Goal: Check status: Check status

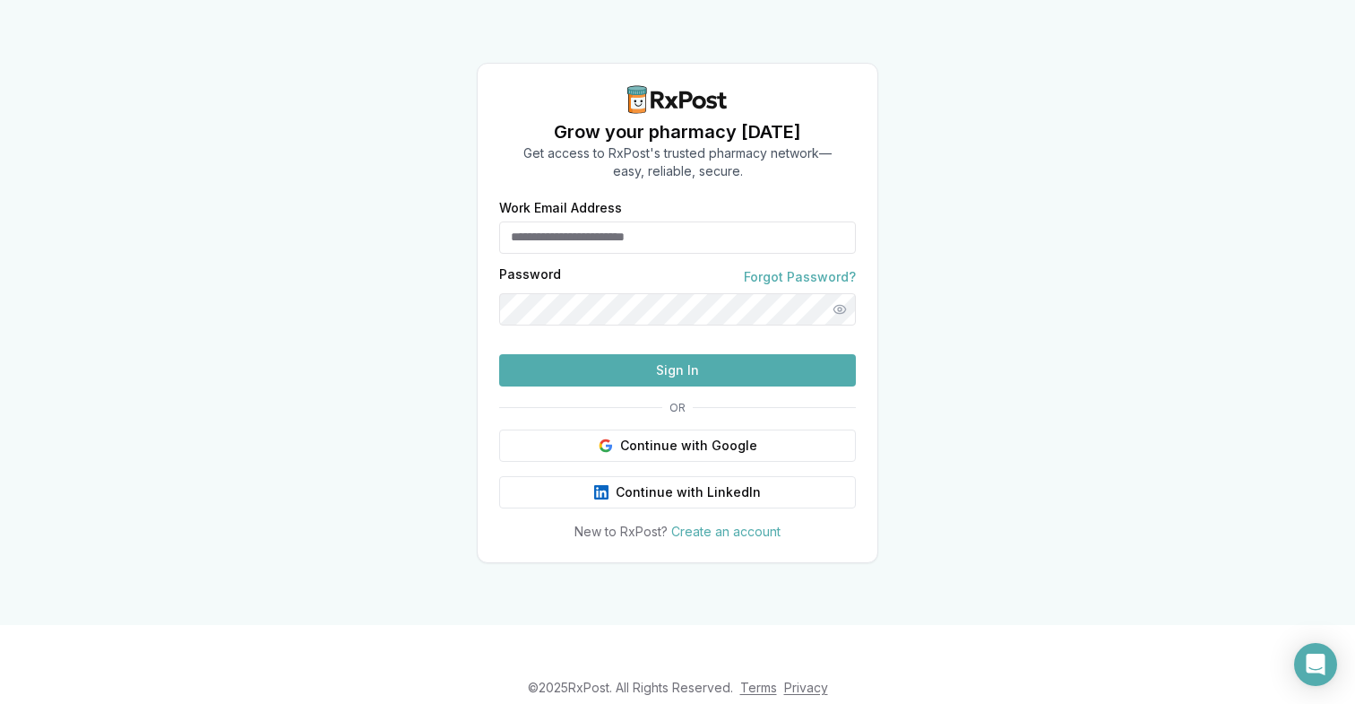
type input "**********"
click at [613, 386] on button "Sign In" at bounding box center [677, 370] width 357 height 32
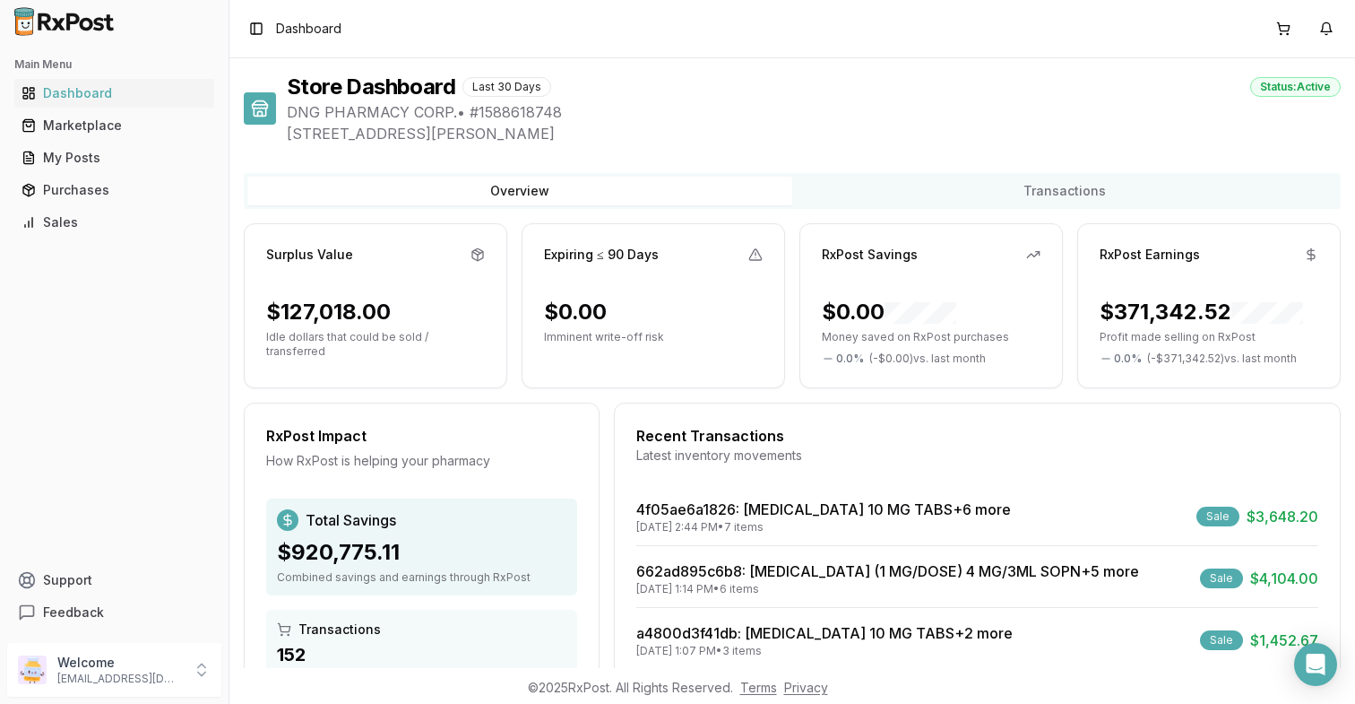
click at [594, 411] on div "RxPost Impact How RxPost is helping your pharmacy Total Savings $920,775.11 Com…" at bounding box center [422, 634] width 356 height 463
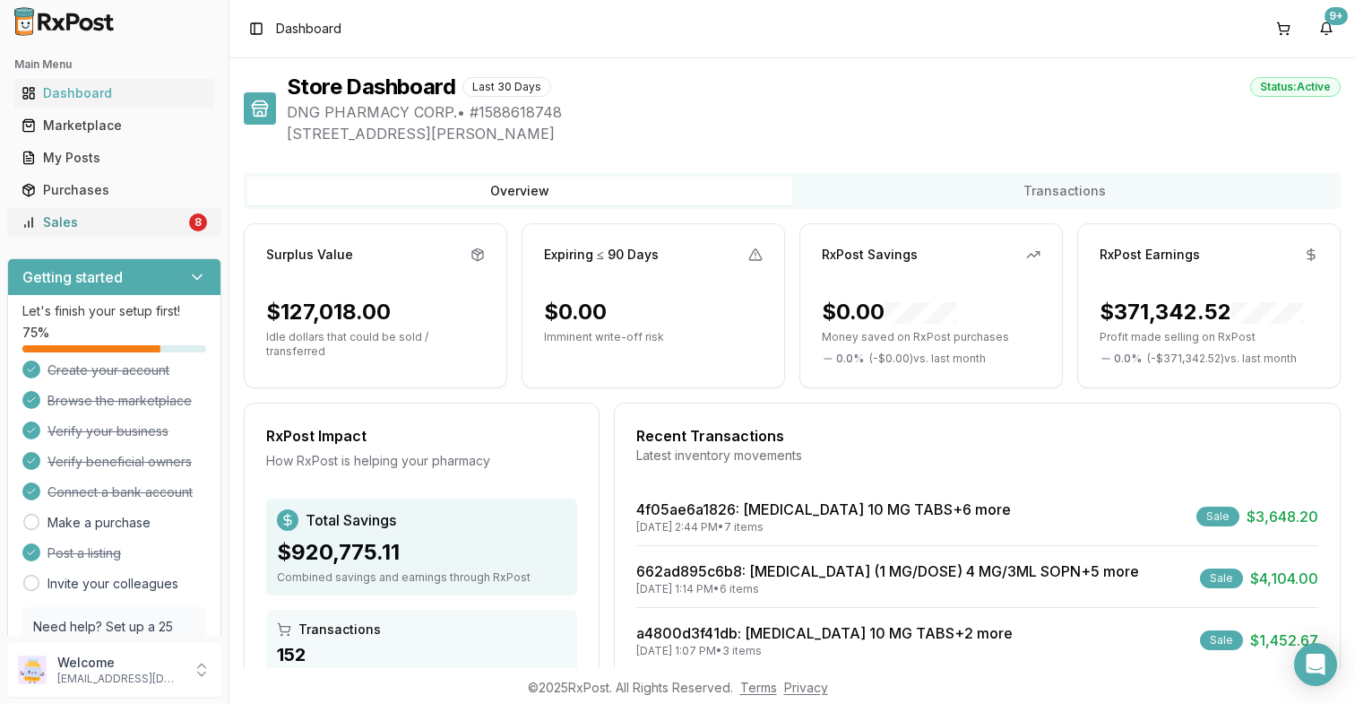
click at [145, 234] on link "Sales 8" at bounding box center [114, 222] width 200 height 32
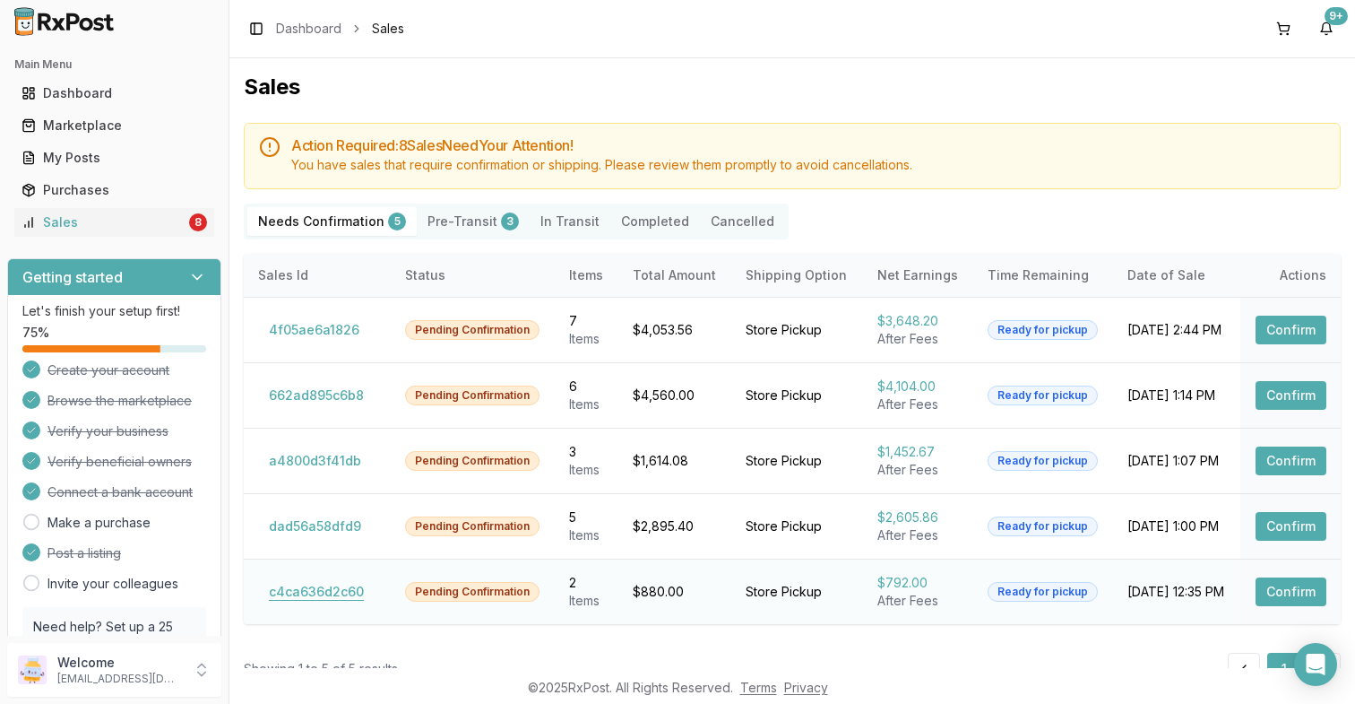
click at [300, 602] on button "c4ca636d2c60" at bounding box center [316, 591] width 117 height 29
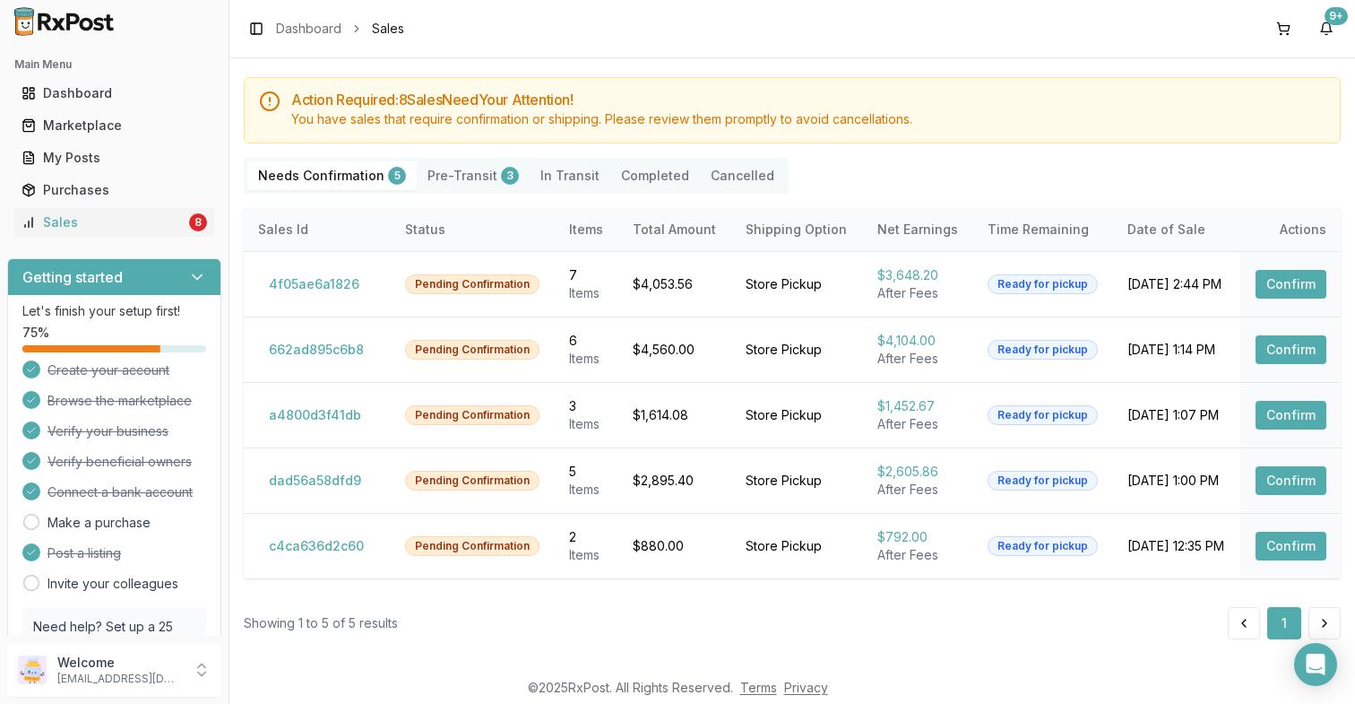
scroll to position [45, 0]
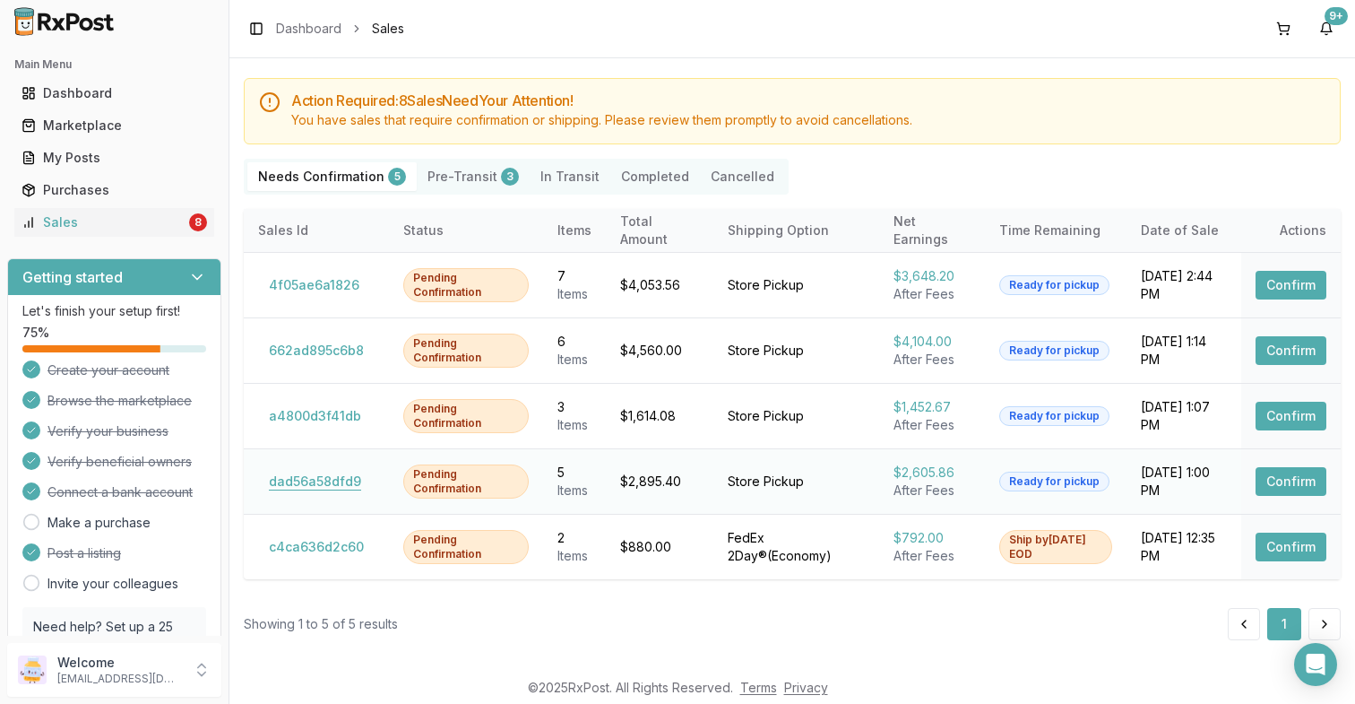
click at [302, 481] on button "dad56a58dfd9" at bounding box center [315, 481] width 114 height 29
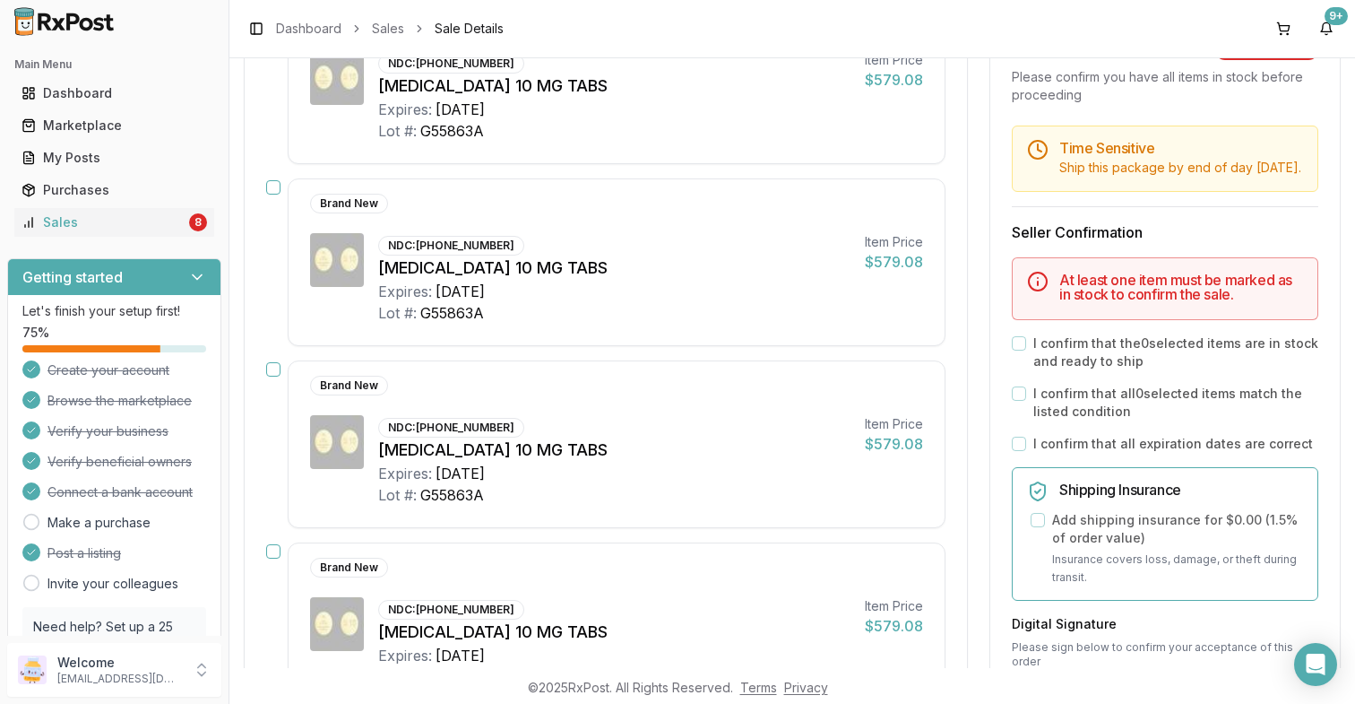
scroll to position [683, 0]
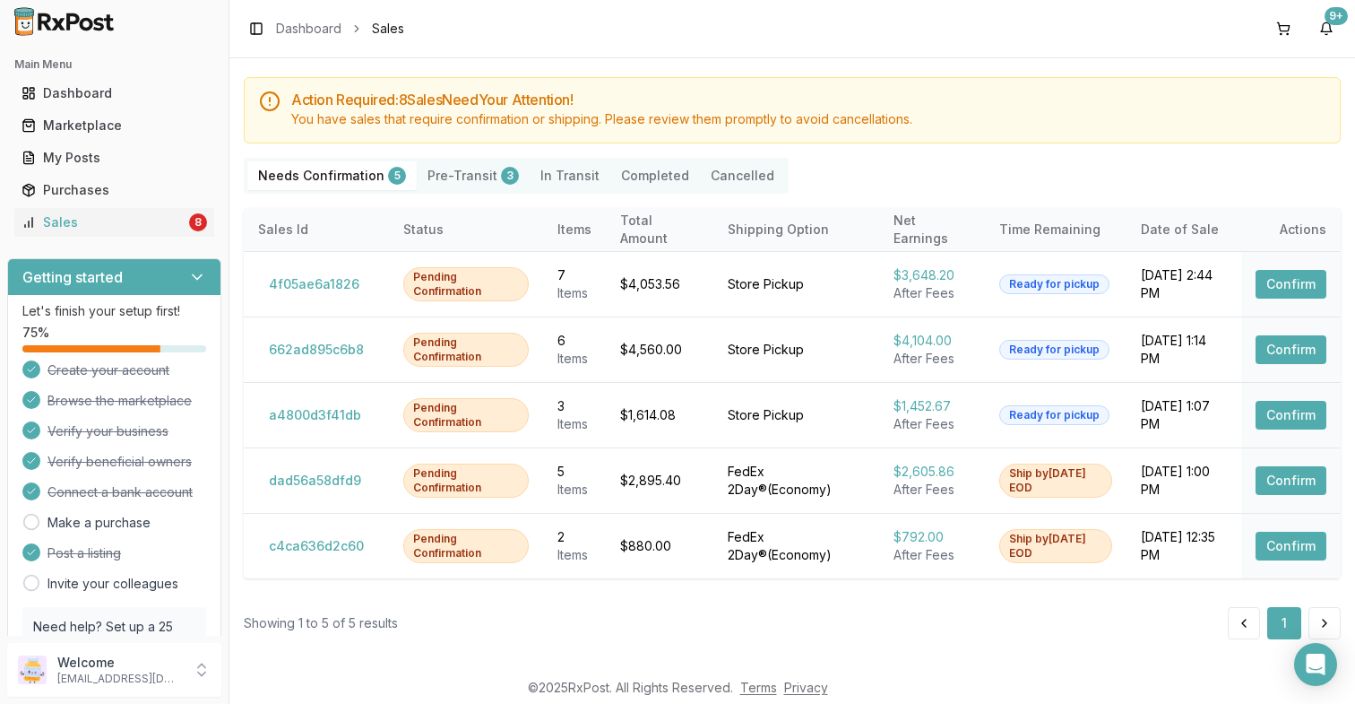
scroll to position [45, 0]
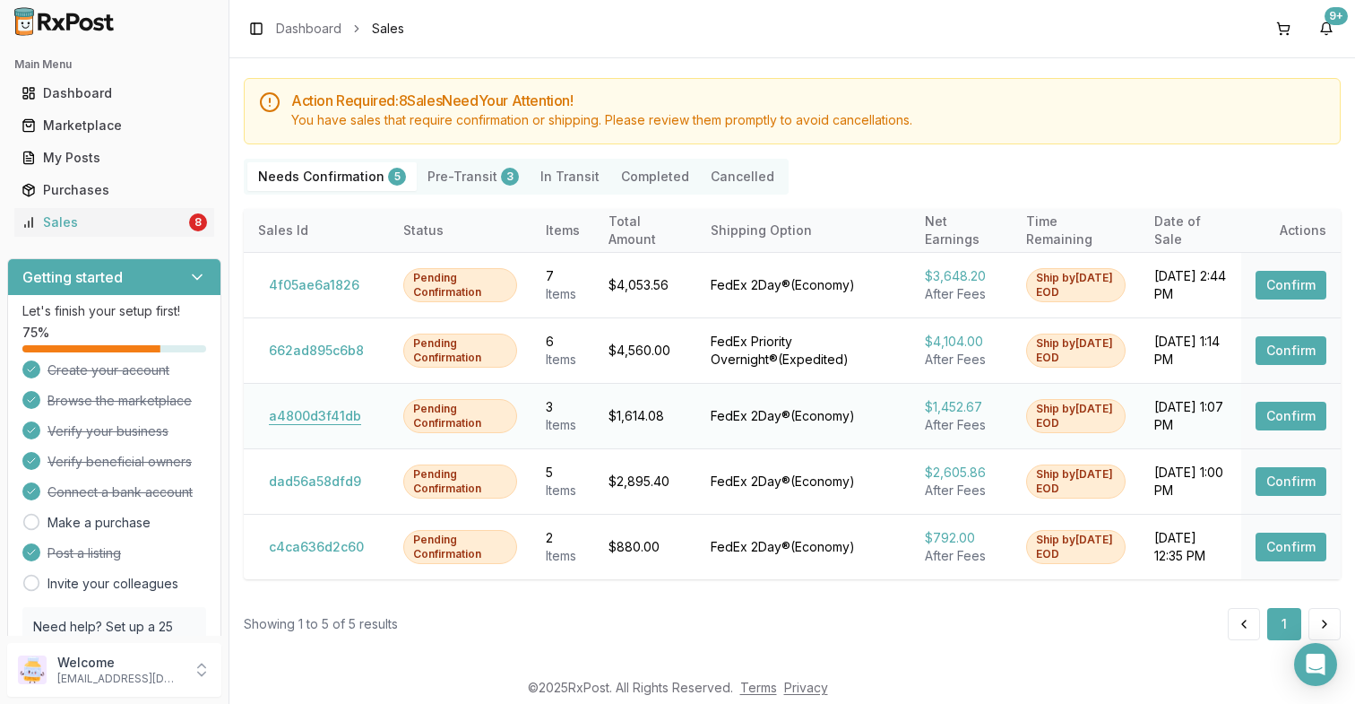
click at [272, 411] on button "a4800d3f41db" at bounding box center [315, 416] width 114 height 29
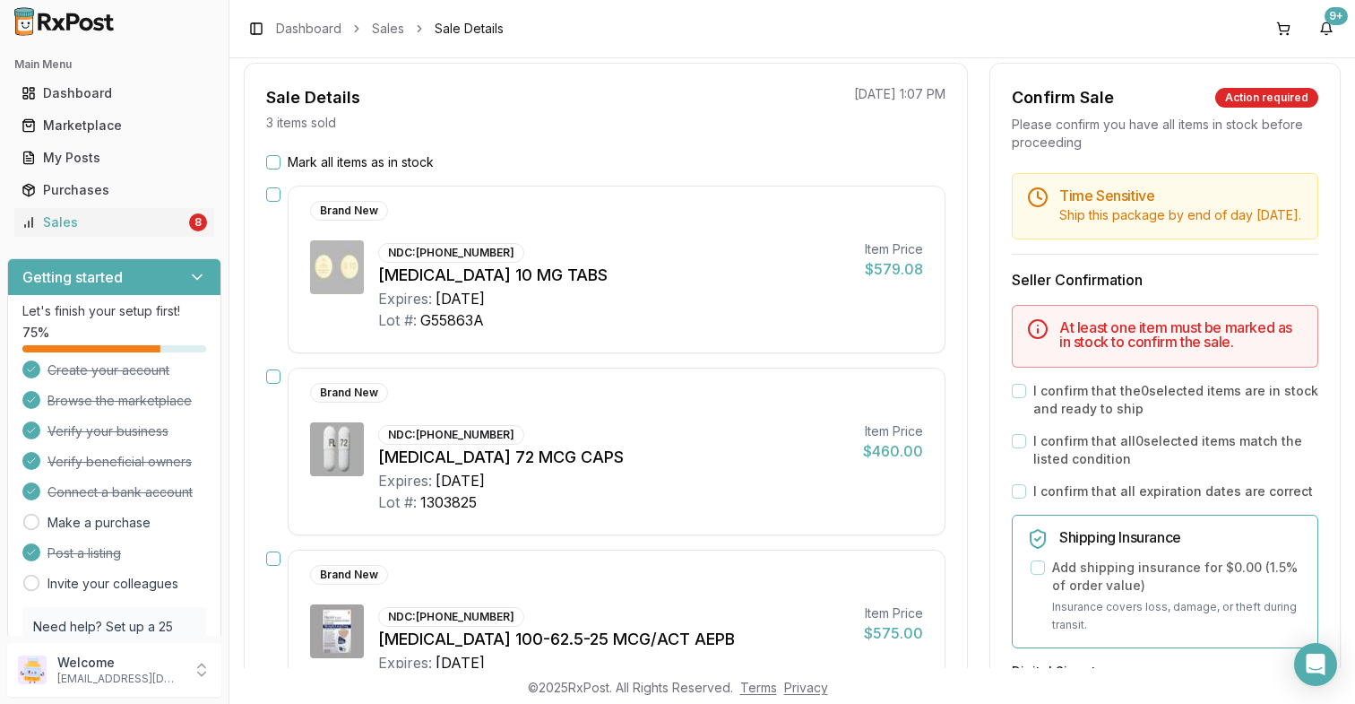
scroll to position [154, 0]
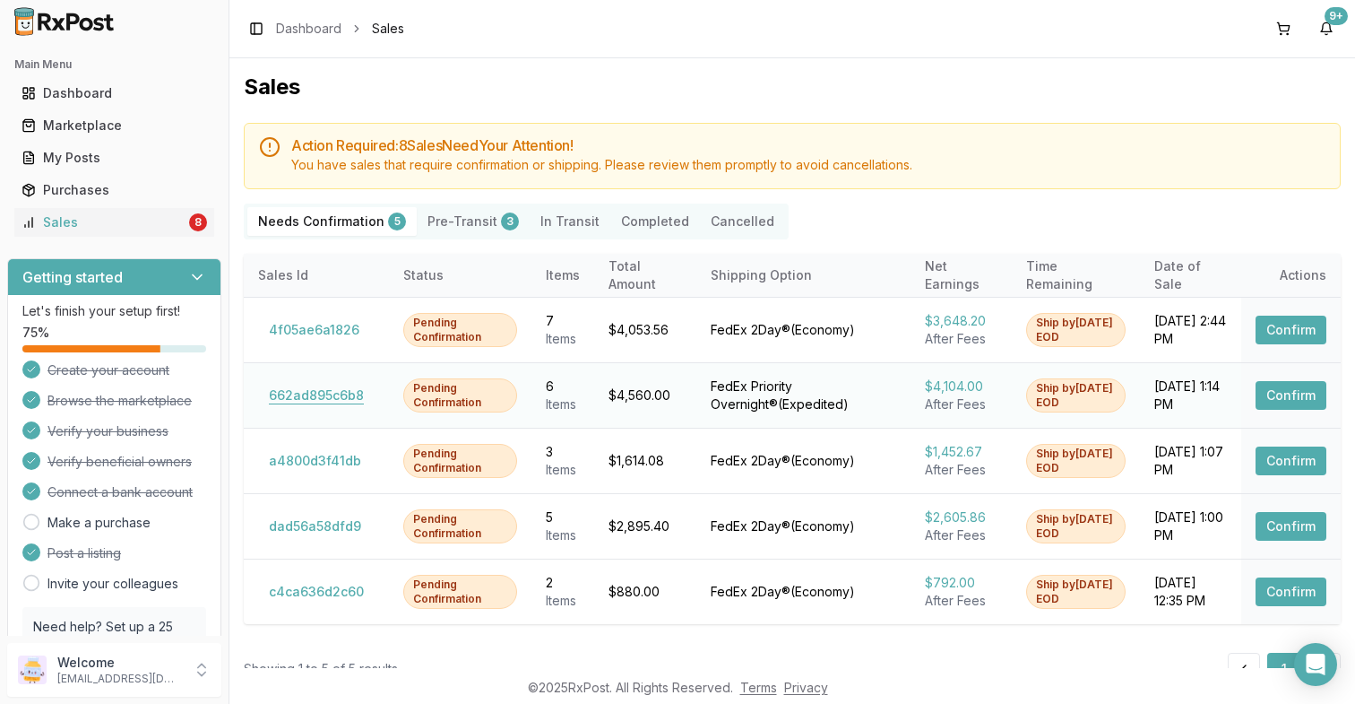
click at [331, 390] on button "662ad895c6b8" at bounding box center [316, 395] width 117 height 29
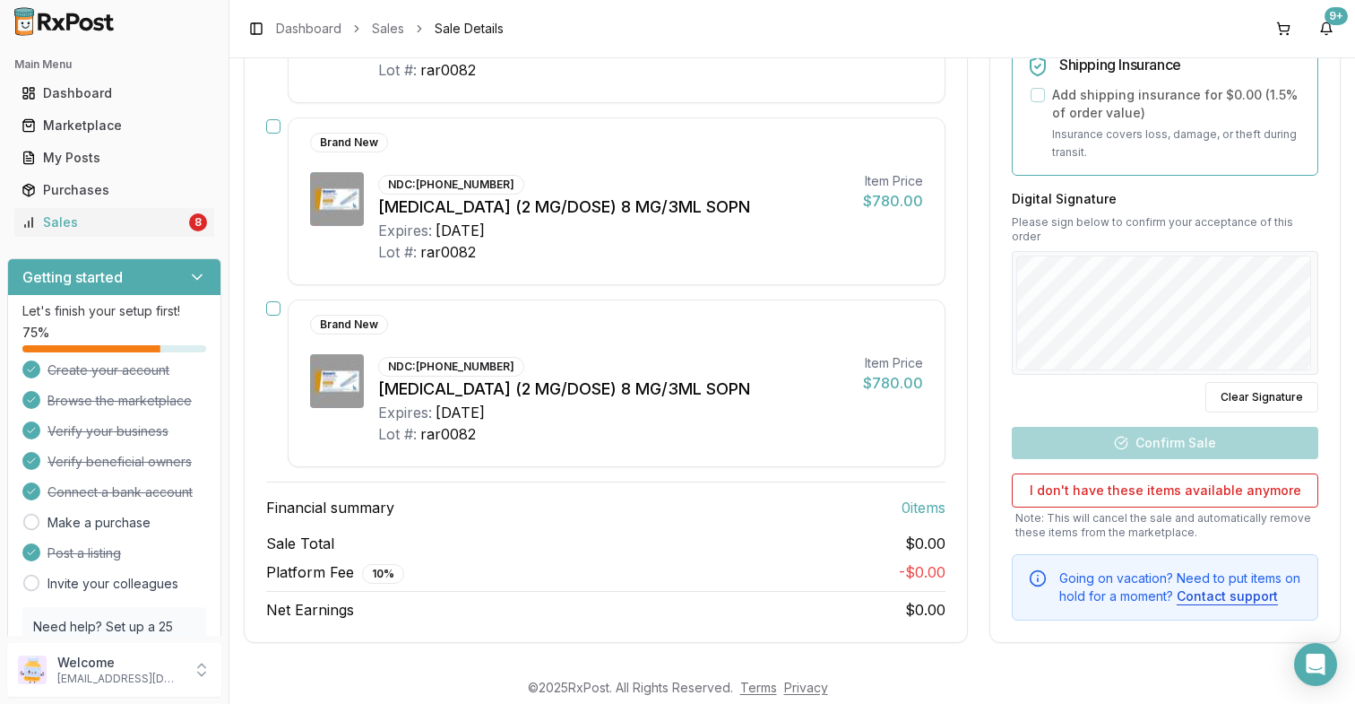
scroll to position [45, 0]
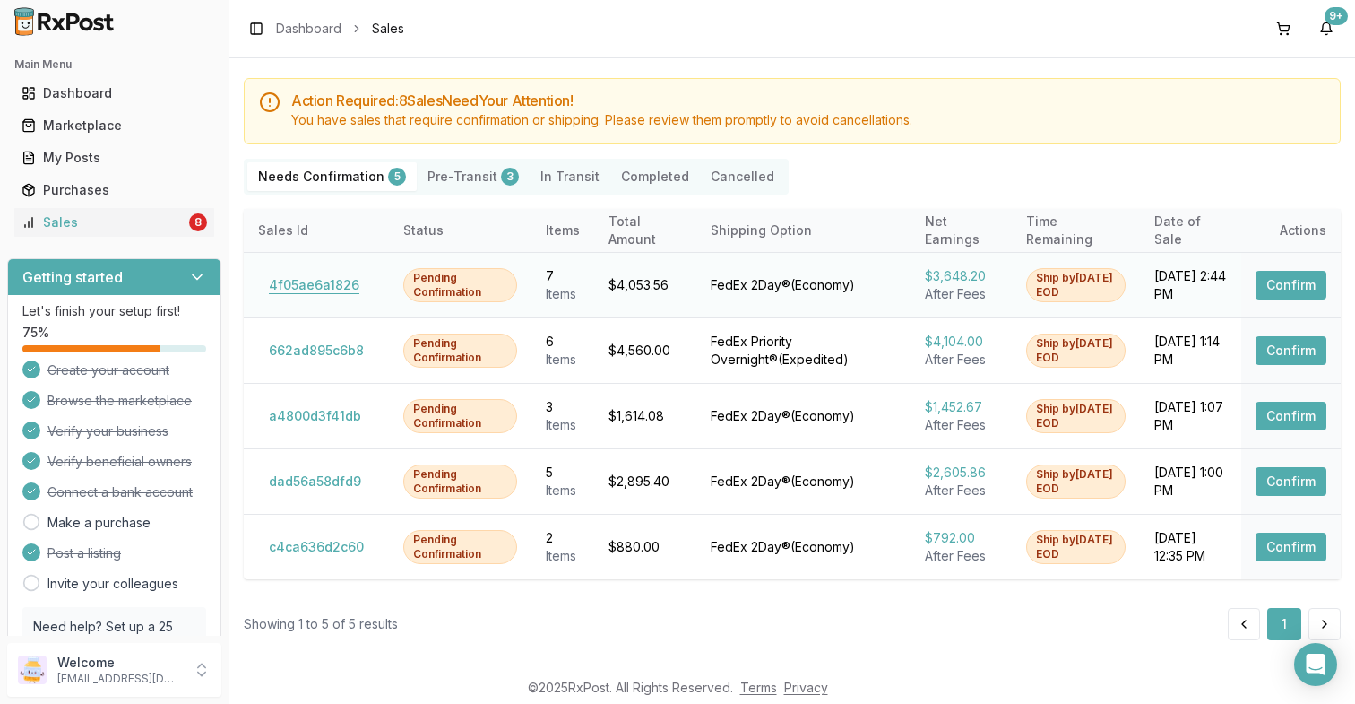
click at [338, 278] on button "4f05ae6a1826" at bounding box center [314, 285] width 112 height 29
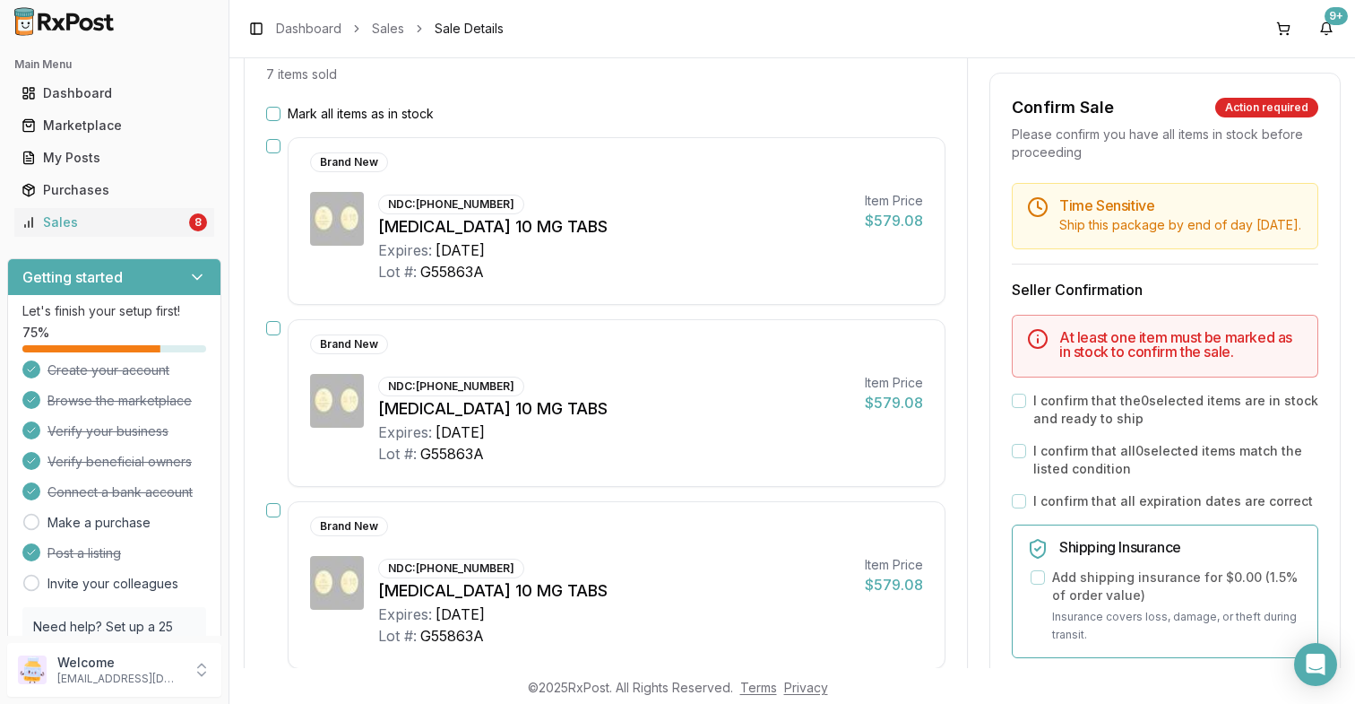
scroll to position [45, 0]
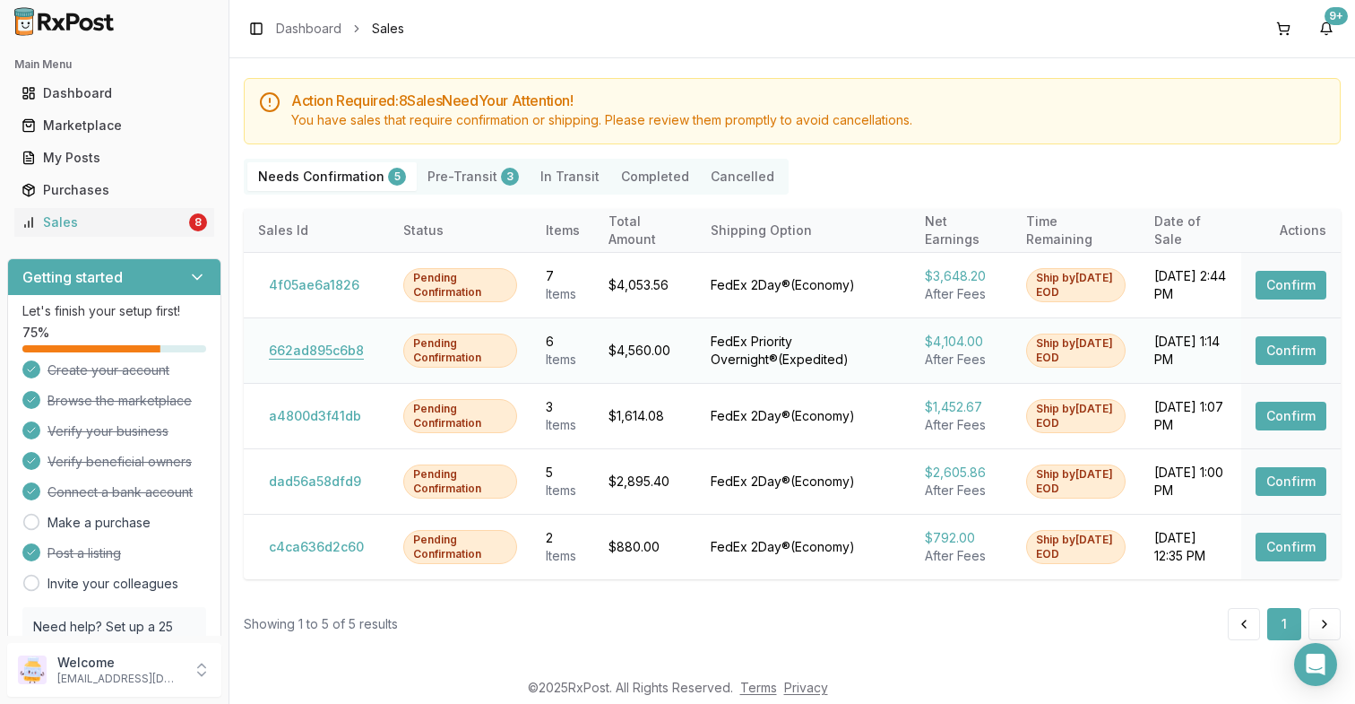
click at [326, 358] on button "662ad895c6b8" at bounding box center [316, 350] width 117 height 29
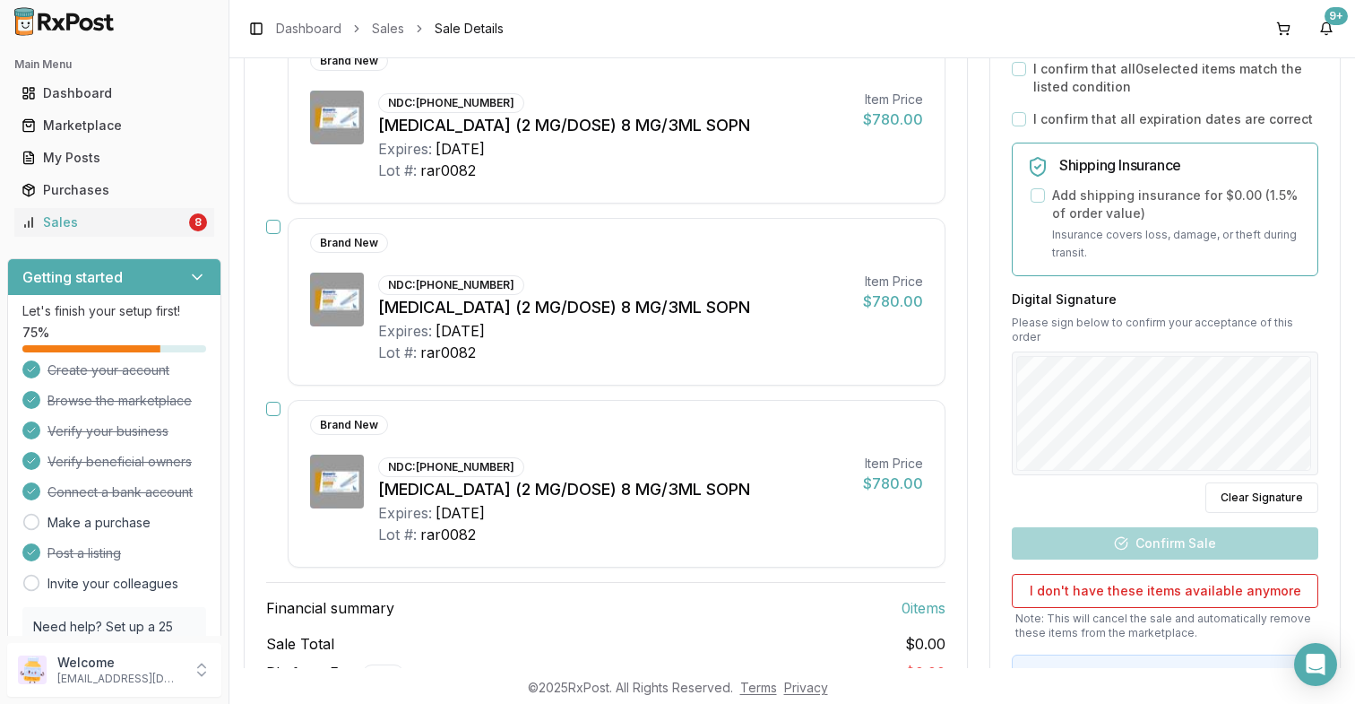
scroll to position [45, 0]
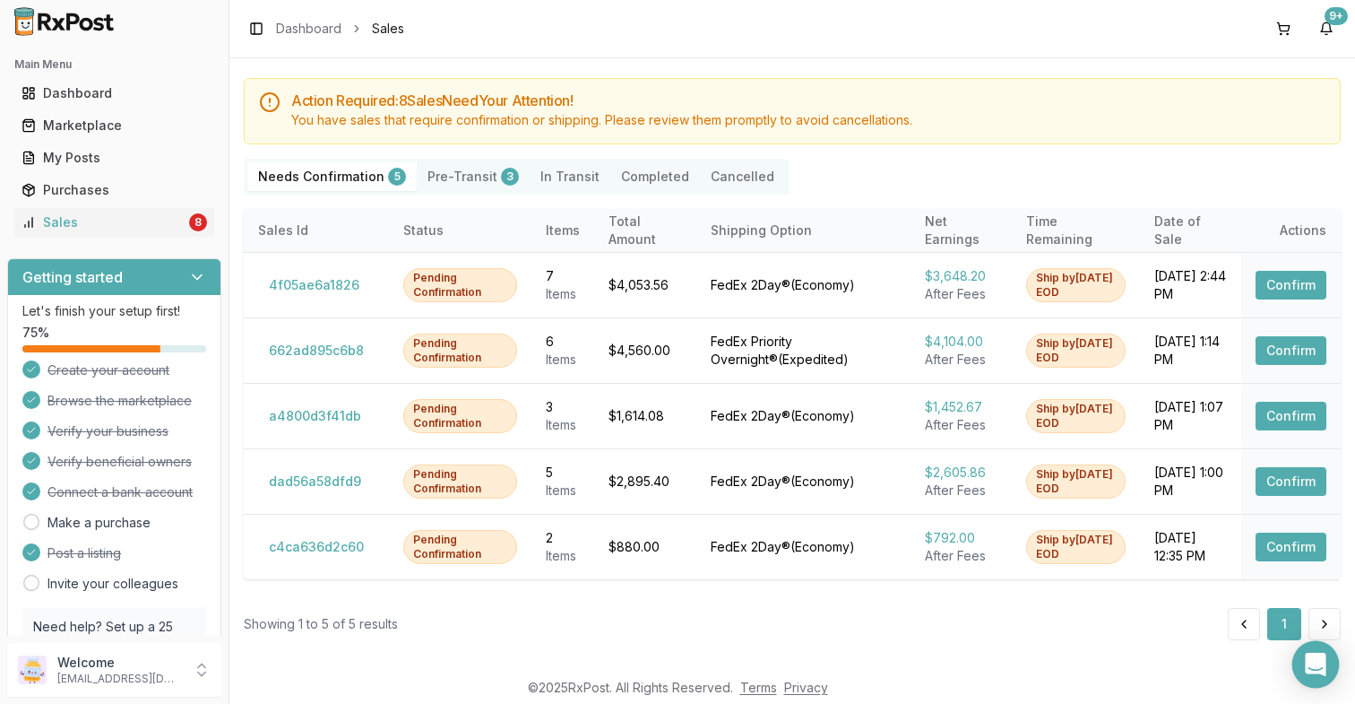
click at [1315, 661] on icon "Open Intercom Messenger" at bounding box center [1315, 664] width 21 height 23
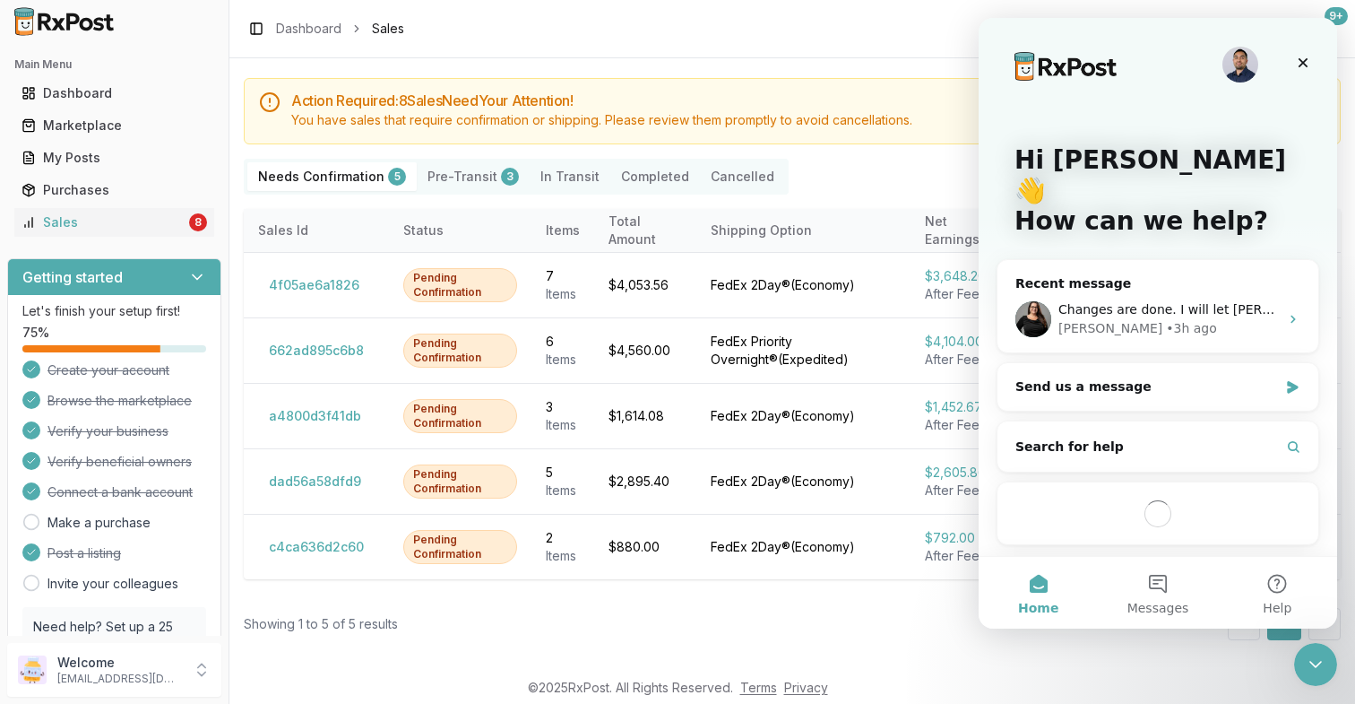
scroll to position [0, 0]
click at [1229, 302] on span "Changes are done. I will let [PERSON_NAME] know about the label residue. Thank …" at bounding box center [1330, 309] width 543 height 14
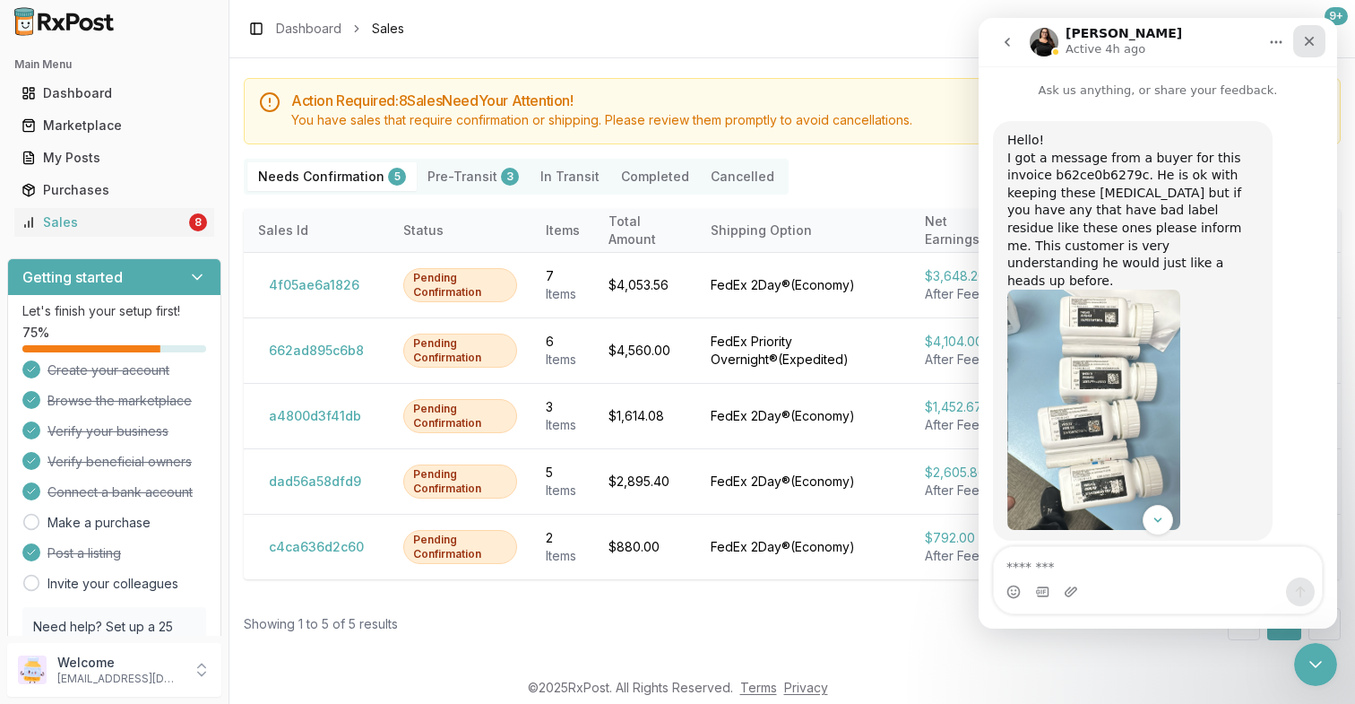
click at [1303, 40] on icon "Close" at bounding box center [1310, 41] width 14 height 14
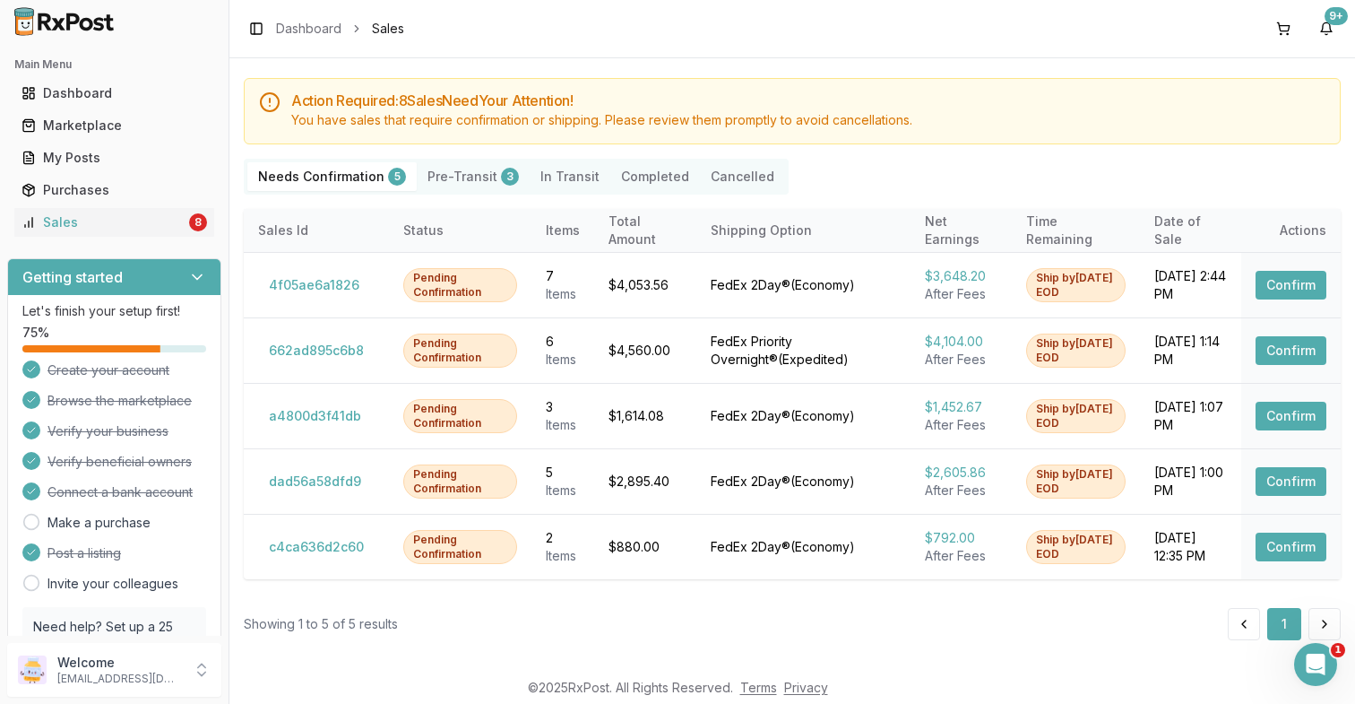
scroll to position [337, 0]
click at [481, 181] on button "Pre-Transit 3" at bounding box center [473, 176] width 113 height 29
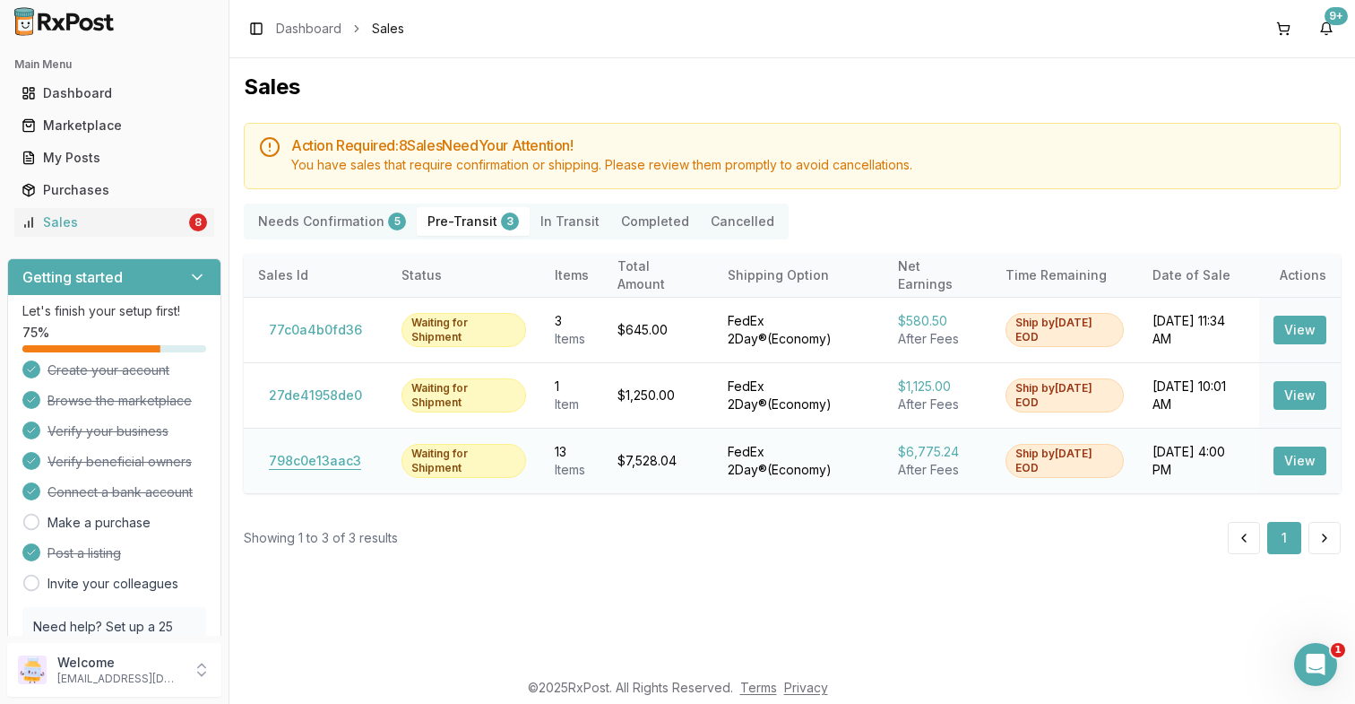
click at [298, 465] on button "798c0e13aac3" at bounding box center [315, 460] width 114 height 29
click at [313, 395] on button "27de41958de0" at bounding box center [315, 395] width 115 height 29
click at [307, 327] on button "77c0a4b0fd36" at bounding box center [315, 330] width 115 height 29
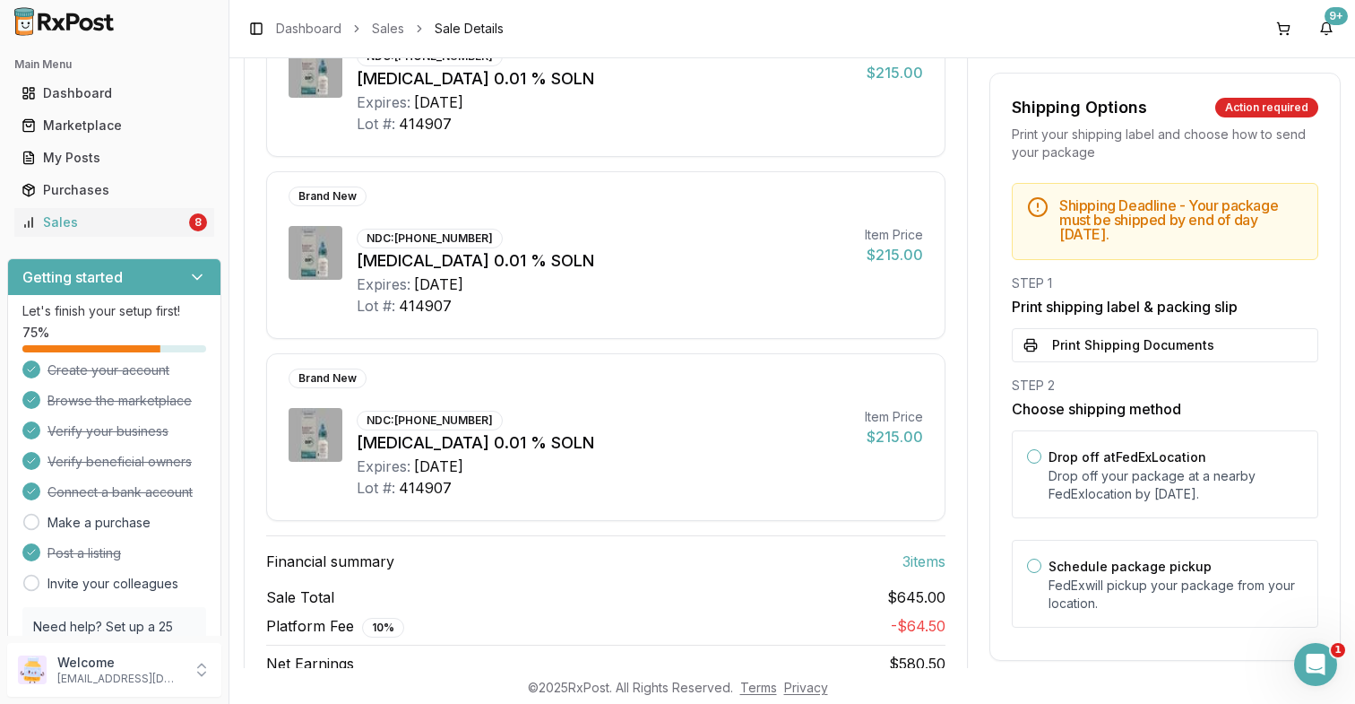
scroll to position [320, 0]
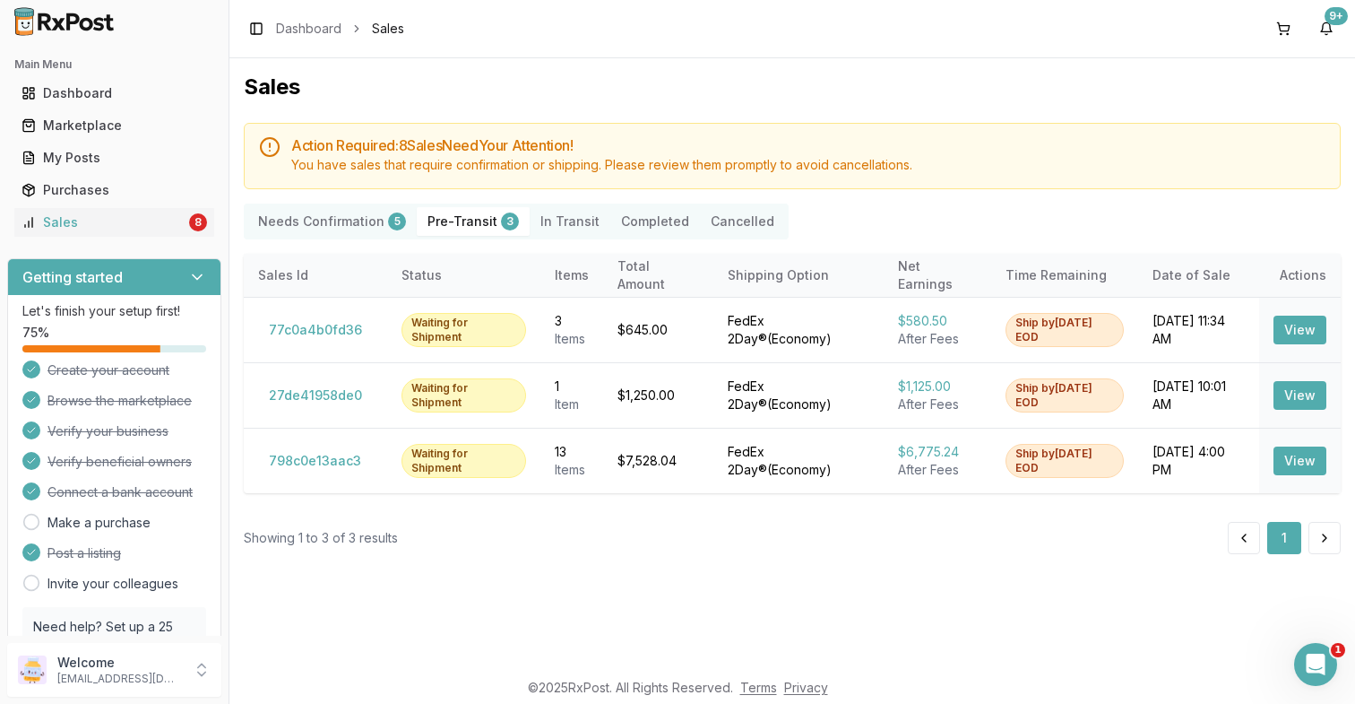
click at [555, 223] on Transit "In Transit" at bounding box center [570, 221] width 81 height 29
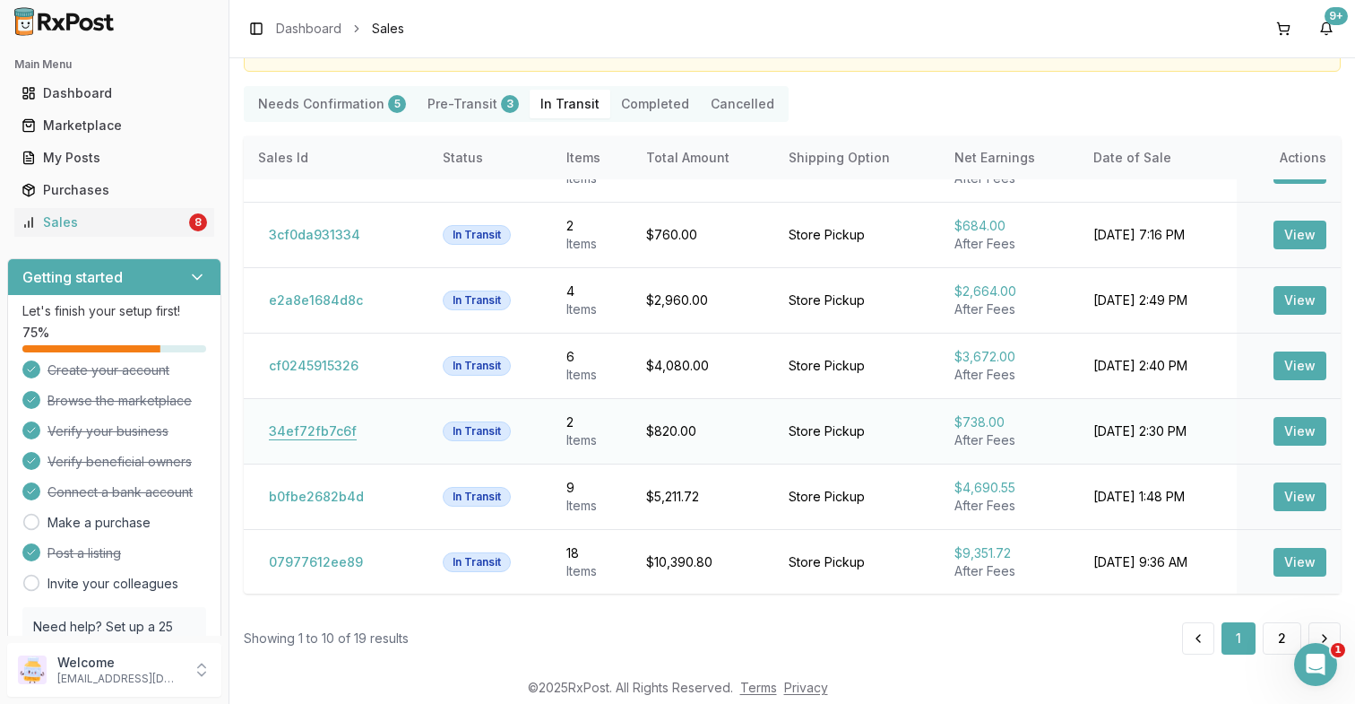
scroll to position [133, 0]
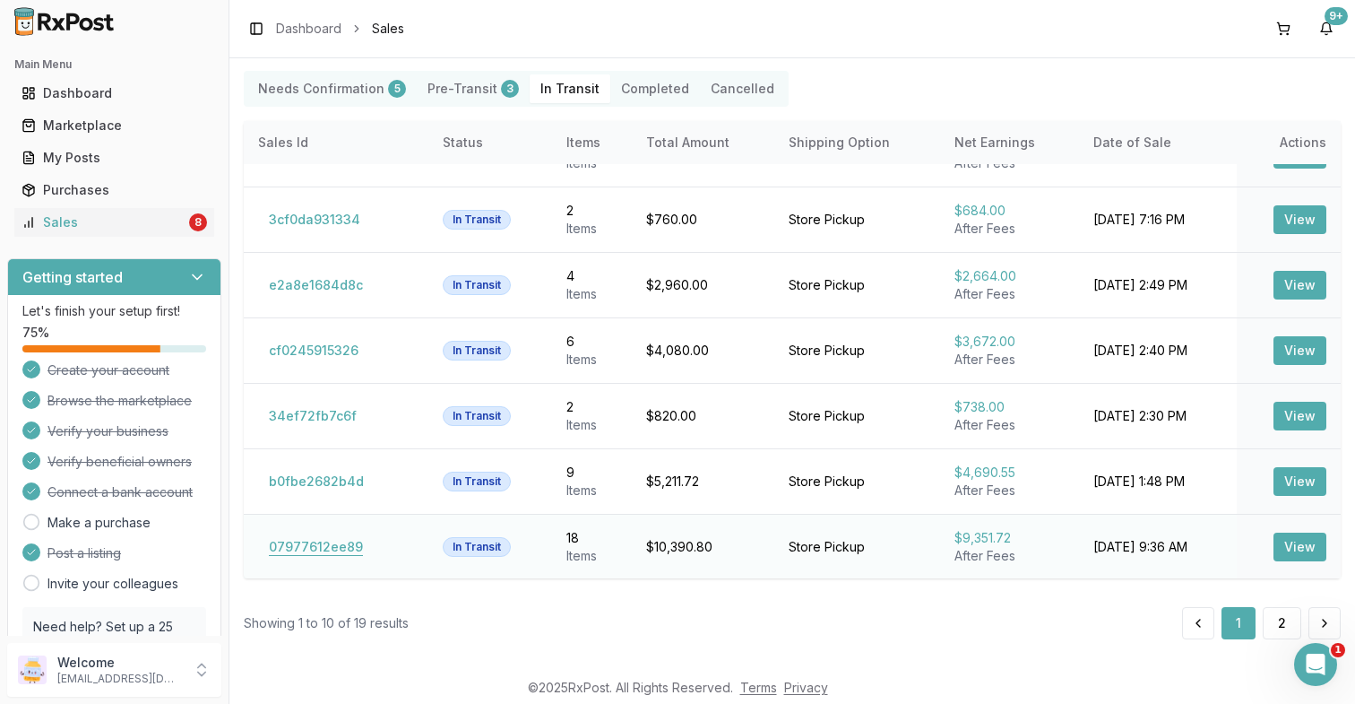
click at [297, 545] on button "07977612ee89" at bounding box center [316, 547] width 116 height 29
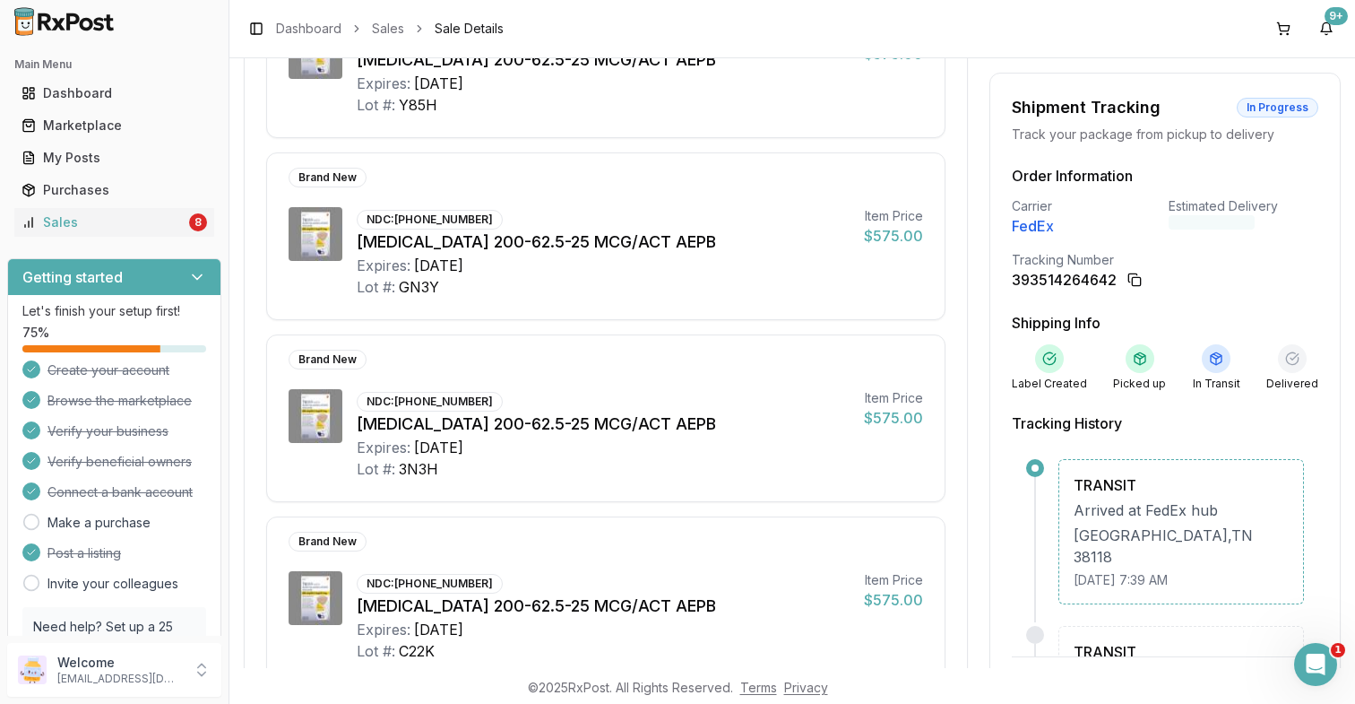
scroll to position [2229, 0]
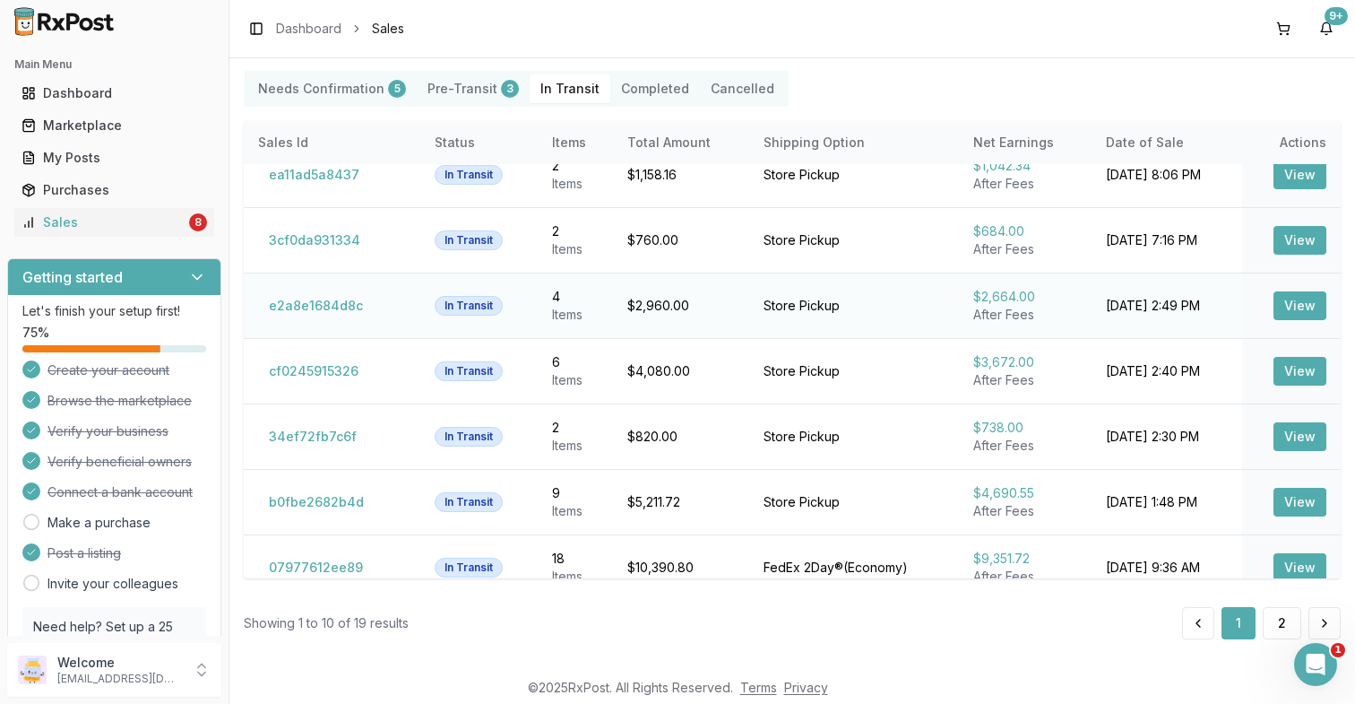
scroll to position [239, 0]
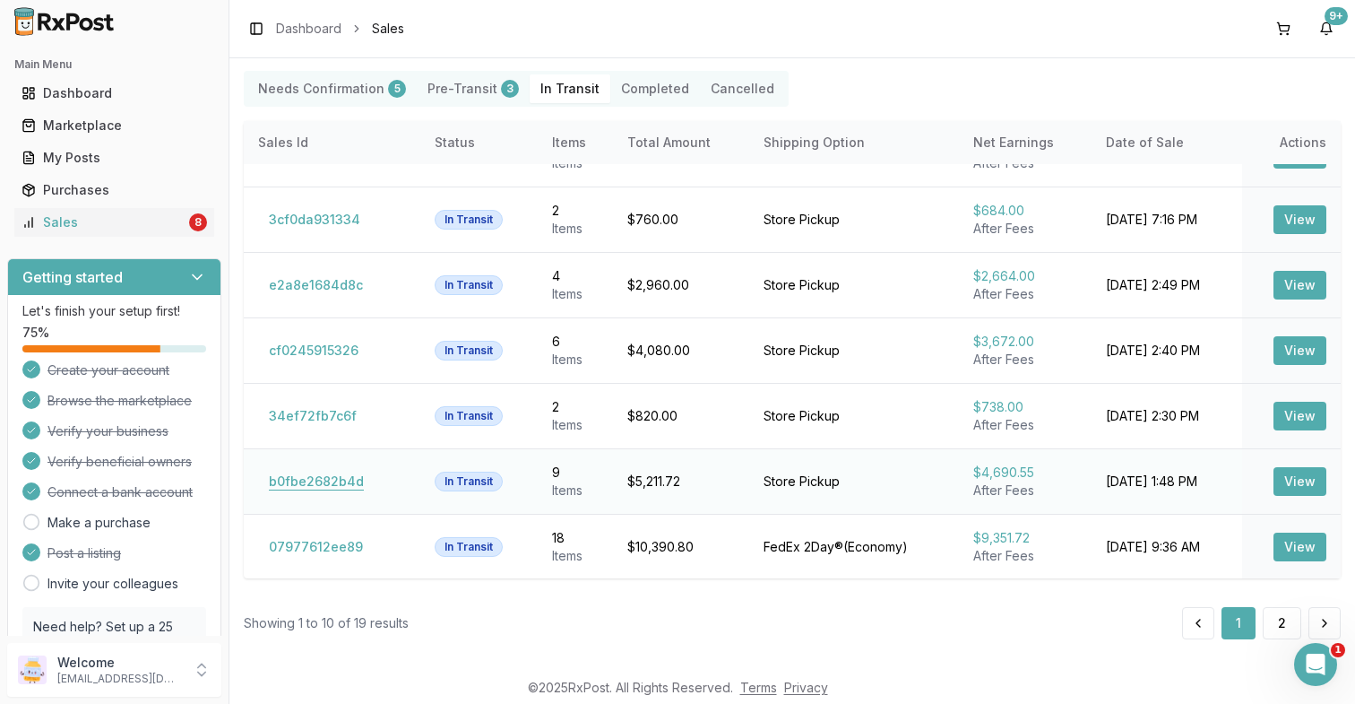
click at [325, 479] on button "b0fbe2682b4d" at bounding box center [316, 481] width 117 height 29
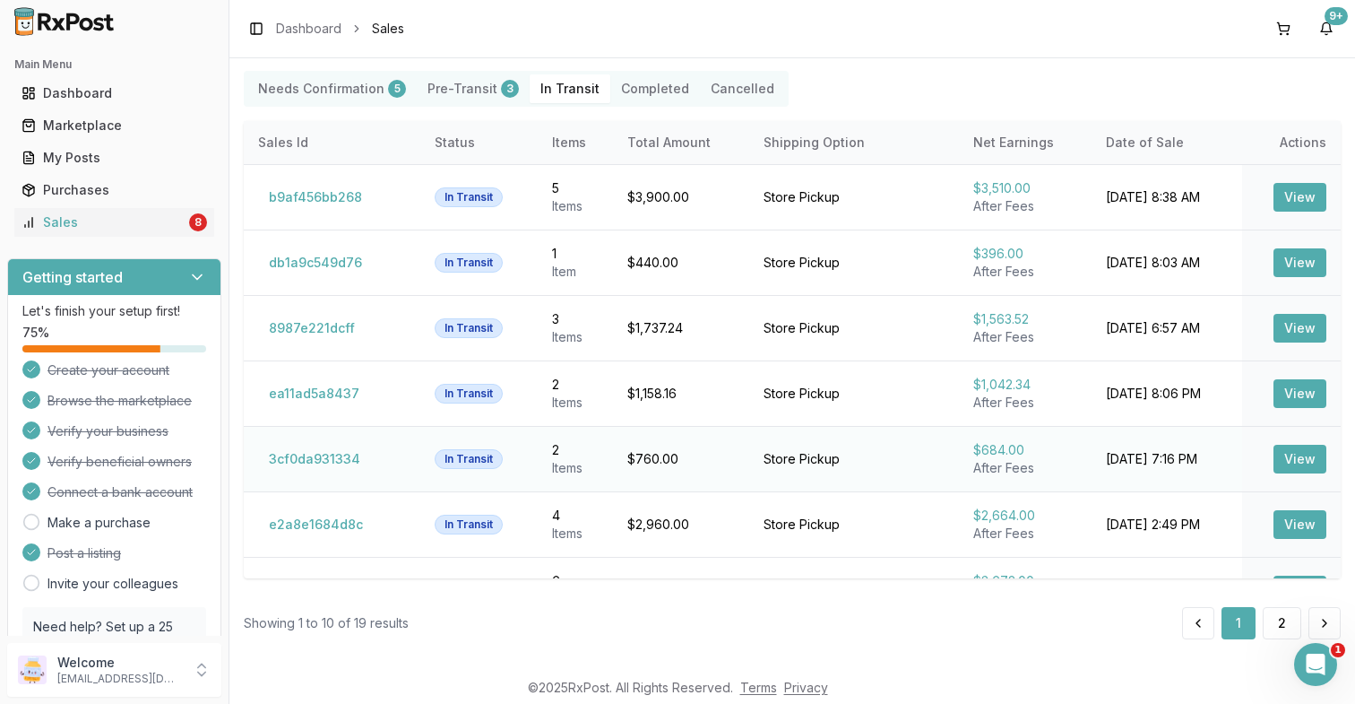
scroll to position [239, 0]
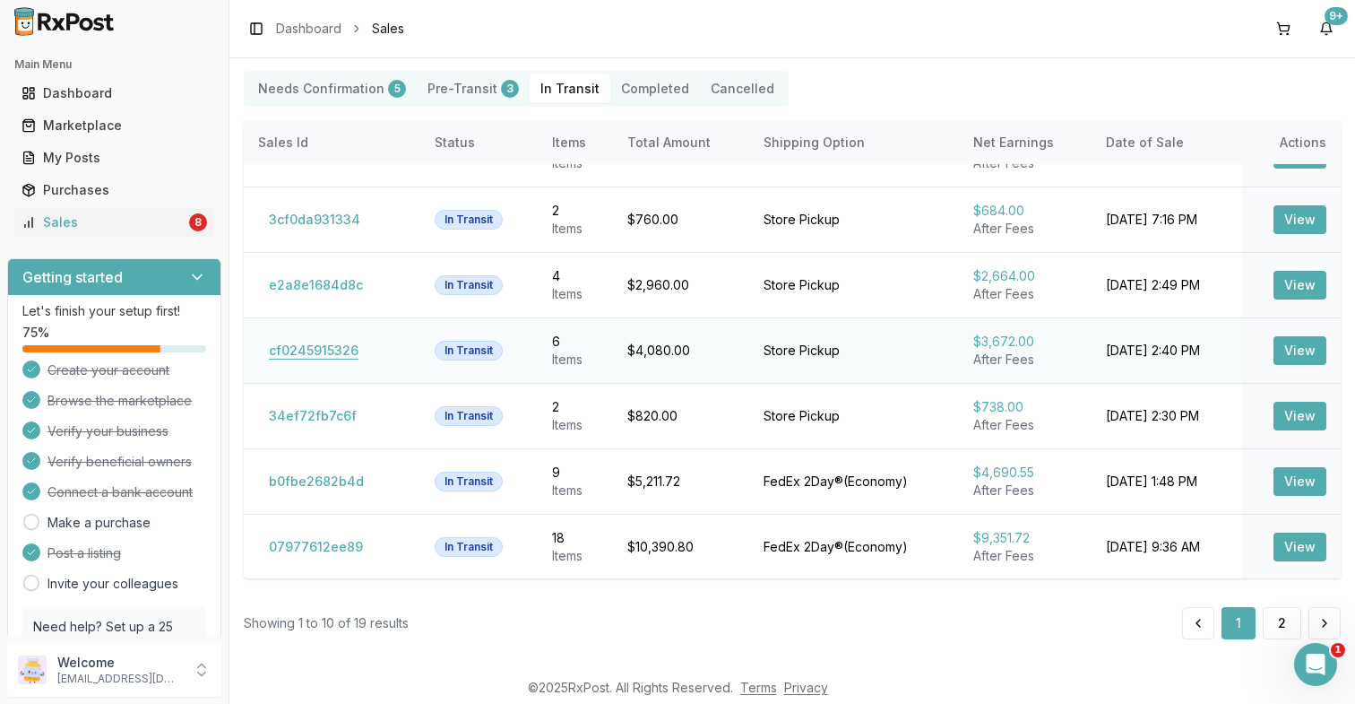
click at [333, 342] on button "cf0245915326" at bounding box center [313, 350] width 111 height 29
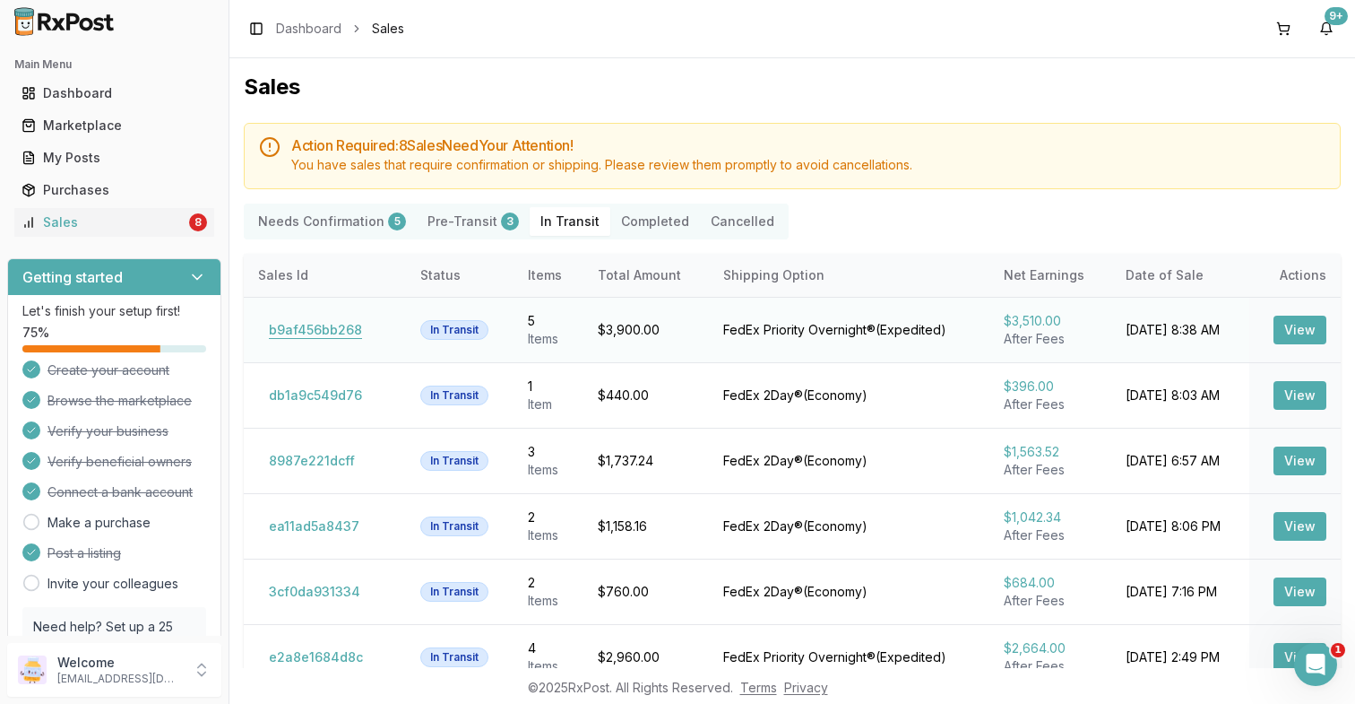
click at [342, 317] on button "b9af456bb268" at bounding box center [315, 330] width 115 height 29
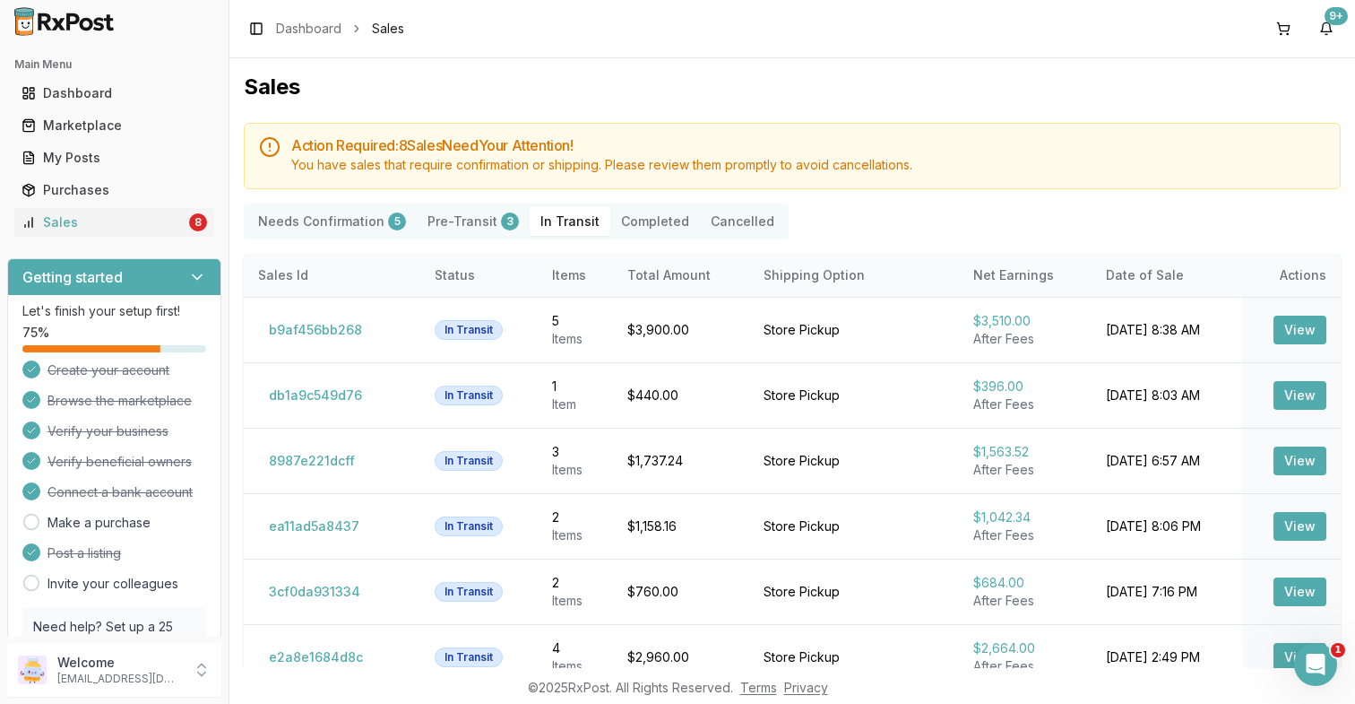
click at [324, 208] on Confirmation "Needs Confirmation 5" at bounding box center [331, 221] width 169 height 29
